Goal: Transaction & Acquisition: Download file/media

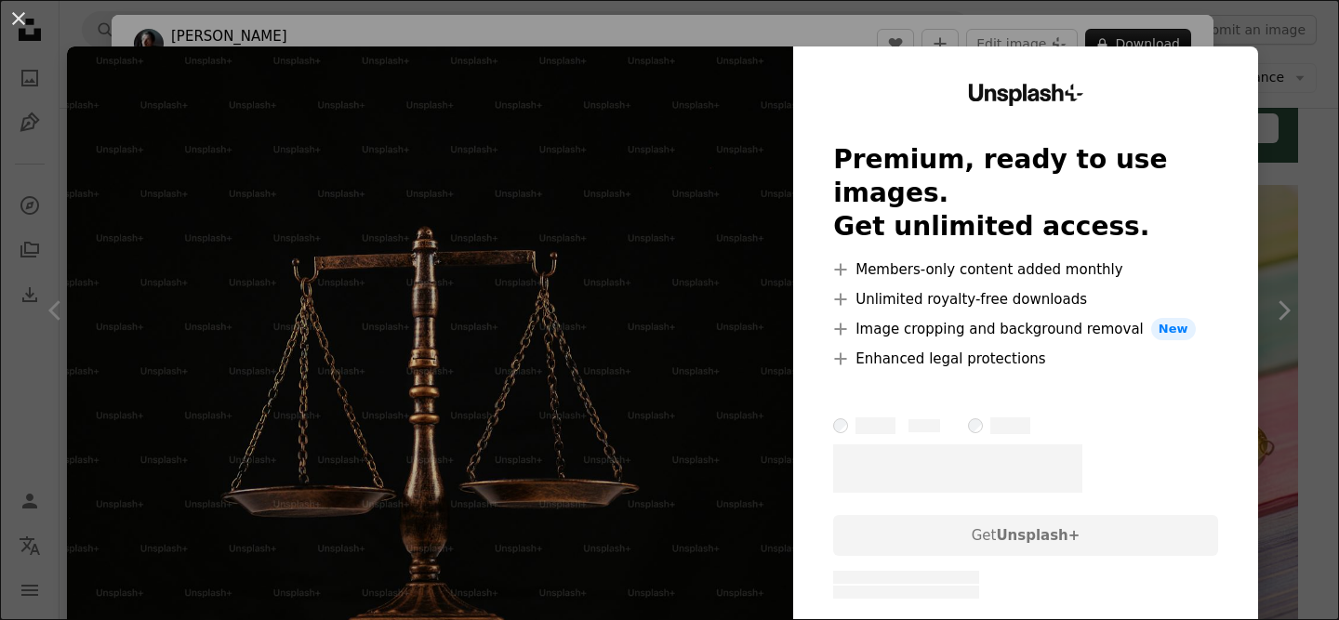
scroll to position [47, 0]
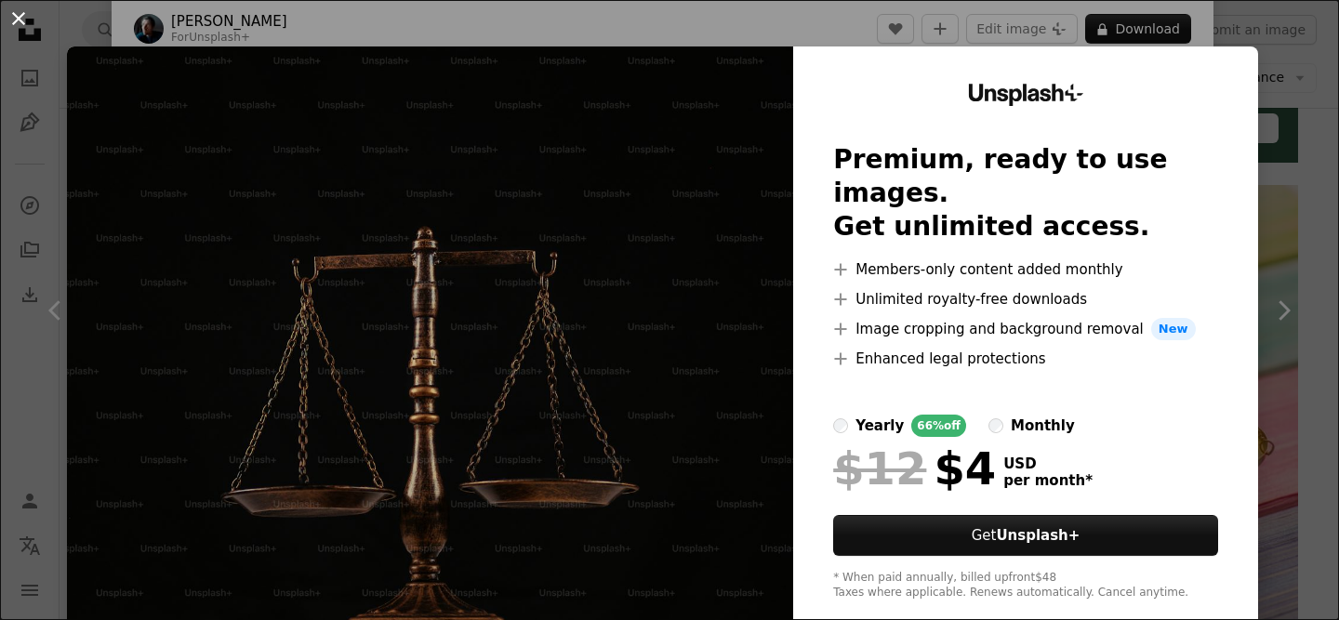
click at [24, 25] on button "An X shape" at bounding box center [18, 18] width 22 height 22
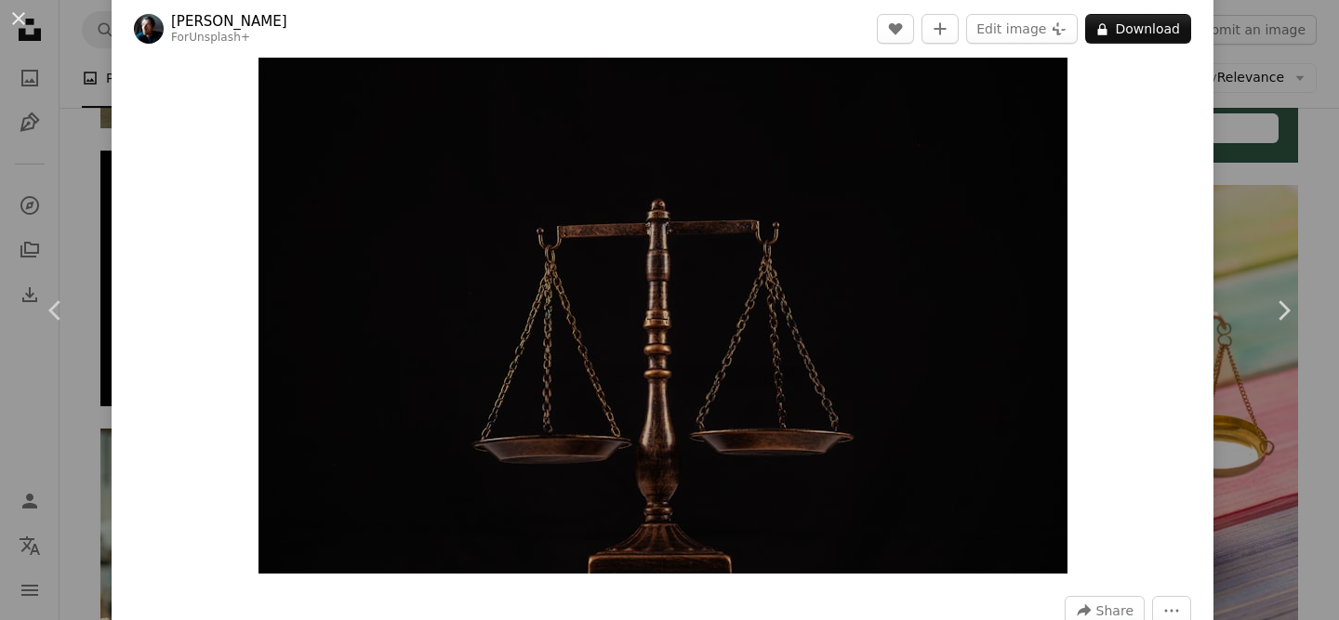
click at [1316, 106] on div "An X shape Chevron left Chevron right [PERSON_NAME] For Unsplash+ A heart A plu…" at bounding box center [669, 310] width 1339 height 620
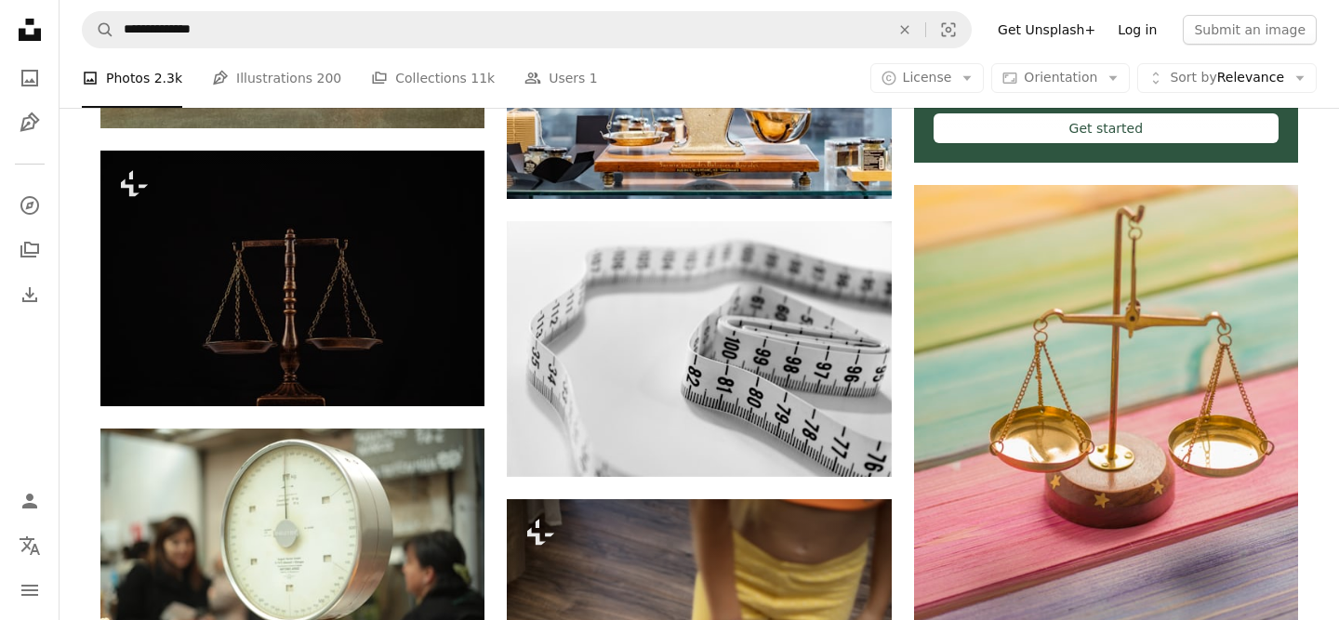
click at [1143, 41] on link "Log in" at bounding box center [1136, 30] width 61 height 30
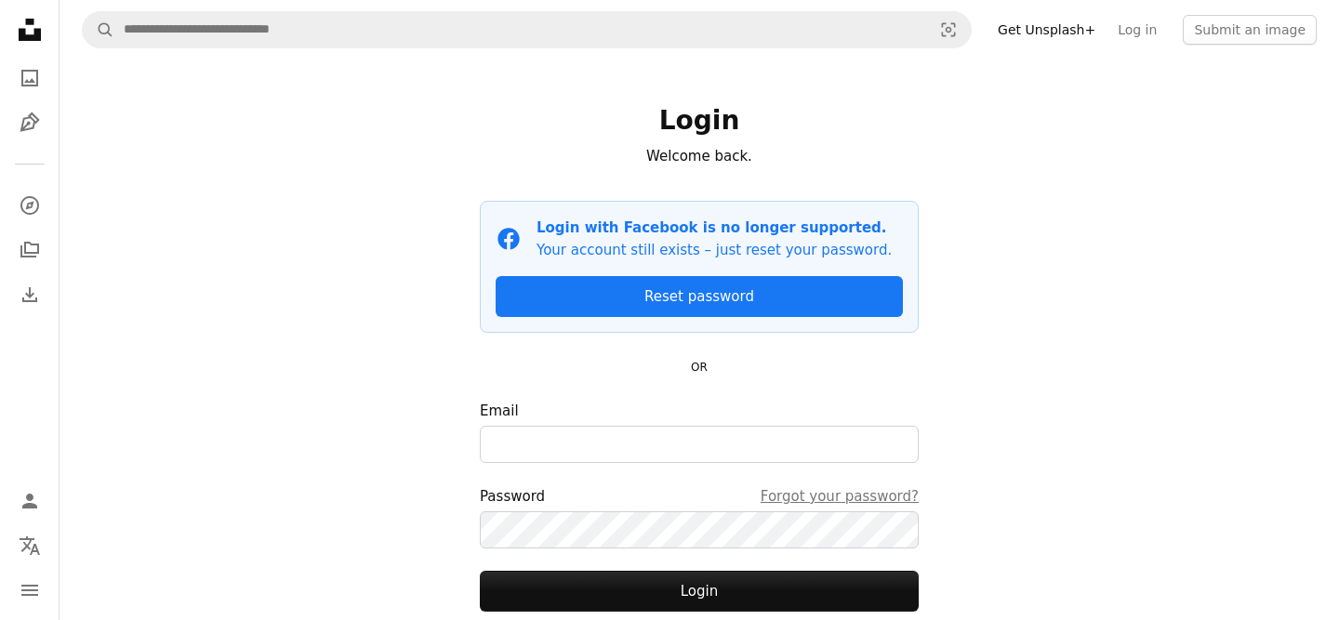
scroll to position [133, 0]
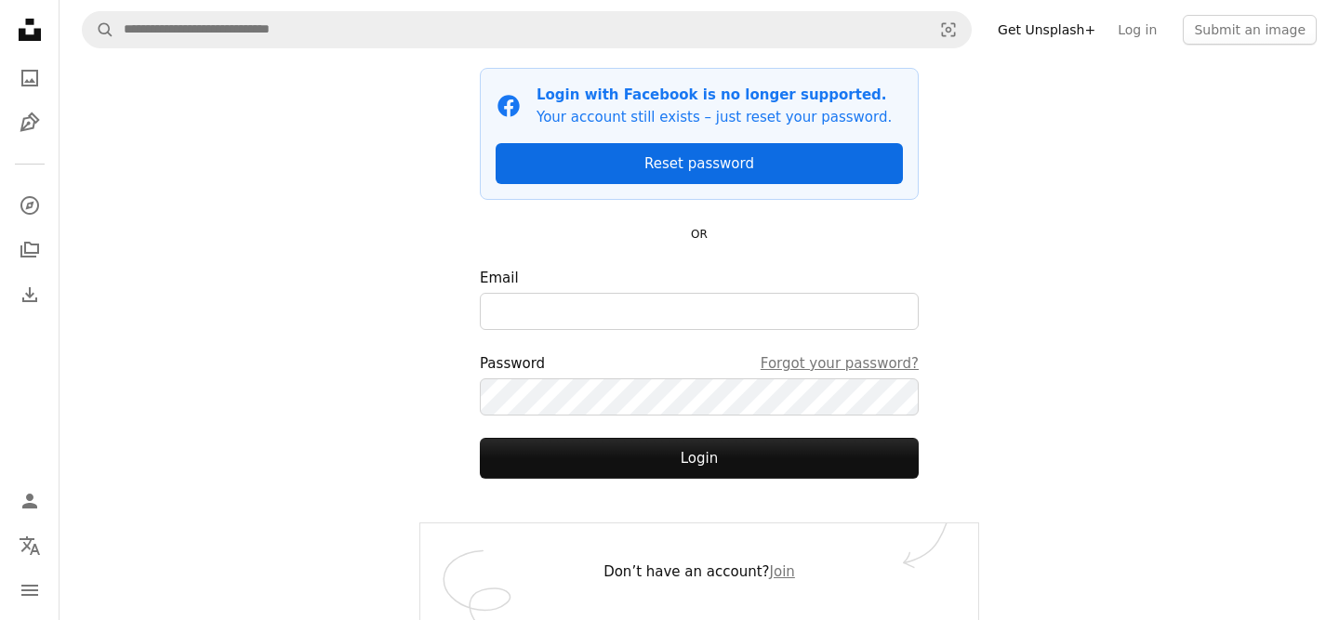
click at [726, 160] on link "Reset password" at bounding box center [699, 163] width 407 height 41
